Goal: Task Accomplishment & Management: Use online tool/utility

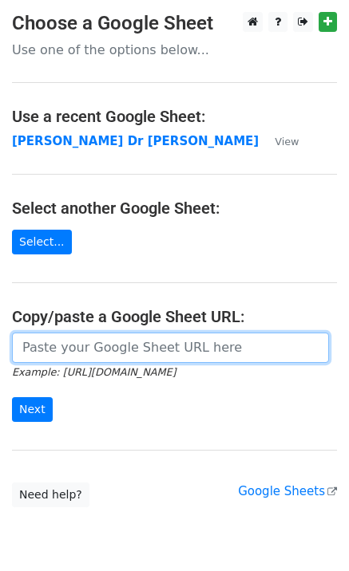
click at [23, 343] on input "url" at bounding box center [170, 348] width 317 height 30
paste input "[URL][DOMAIN_NAME]"
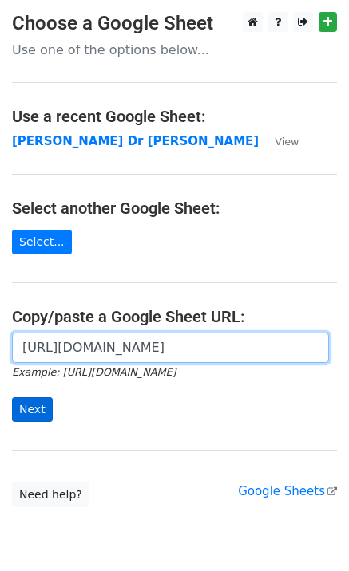
scroll to position [0, 459]
type input "[URL][DOMAIN_NAME]"
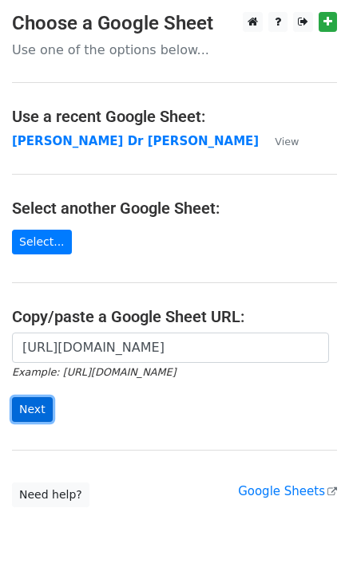
scroll to position [0, 0]
click at [32, 411] on input "Next" at bounding box center [32, 409] width 41 height 25
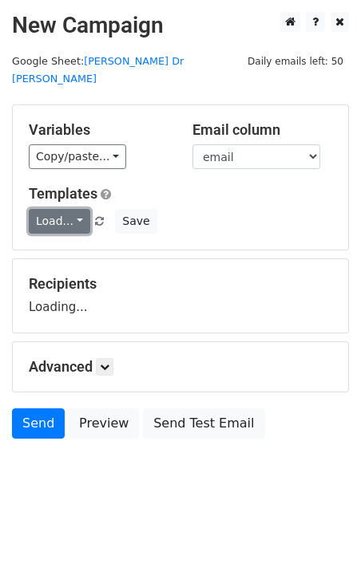
click at [53, 210] on link "Load..." at bounding box center [59, 221] width 61 height 25
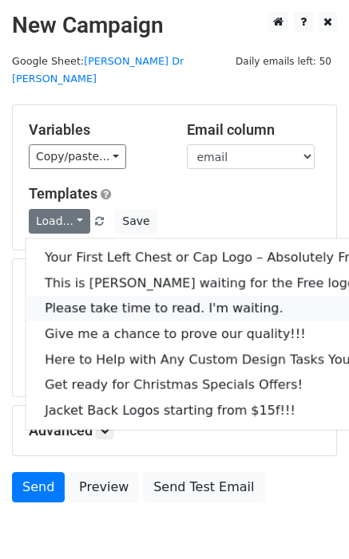
click at [175, 296] on link "Please take time to read. I'm waiting." at bounding box center [216, 309] width 381 height 26
